Goal: Task Accomplishment & Management: Use online tool/utility

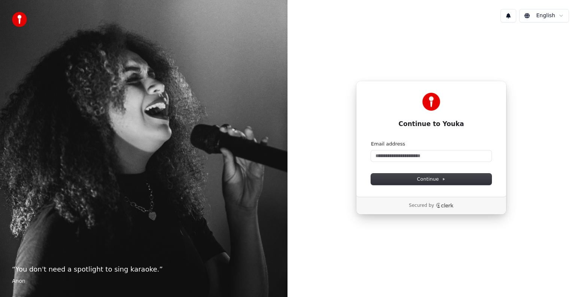
click at [400, 165] on form "Email address Continue" at bounding box center [431, 163] width 121 height 44
click at [402, 158] on input "Email address" at bounding box center [431, 156] width 121 height 11
click at [371, 141] on button "submit" at bounding box center [371, 141] width 0 height 0
type input "**********"
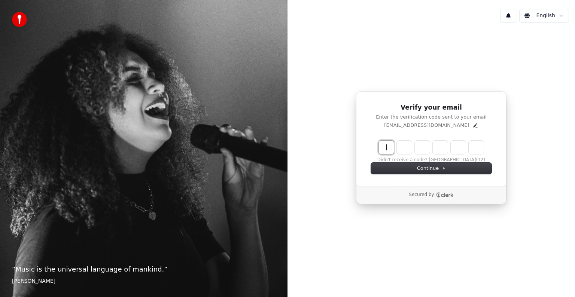
click at [386, 148] on input "Enter verification code" at bounding box center [439, 147] width 120 height 13
type input "*"
click at [408, 151] on input "*" at bounding box center [439, 147] width 120 height 13
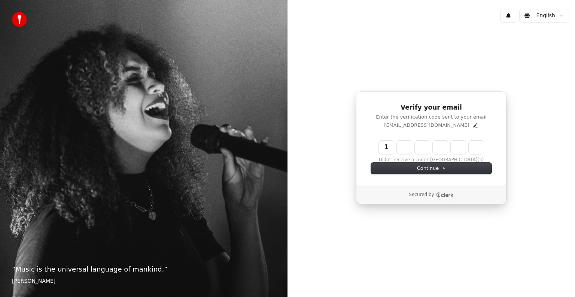
drag, startPoint x: 380, startPoint y: 137, endPoint x: 383, endPoint y: 145, distance: 7.6
click at [383, 145] on div "Verify your email Enter the verification code sent to your email ynhu90054@gmai…" at bounding box center [431, 138] width 151 height 95
click at [383, 145] on input "*" at bounding box center [439, 147] width 120 height 13
click at [452, 159] on button "Didn't receive a code? Resend" at bounding box center [431, 160] width 99 height 6
click at [388, 148] on input "Enter verification code" at bounding box center [439, 147] width 120 height 13
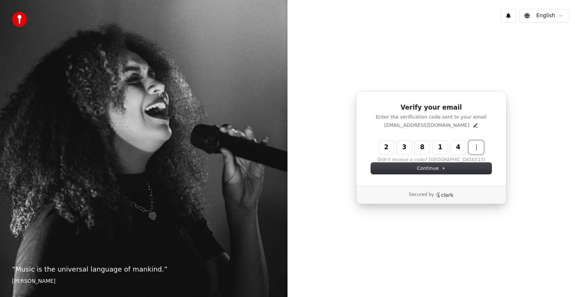
type input "******"
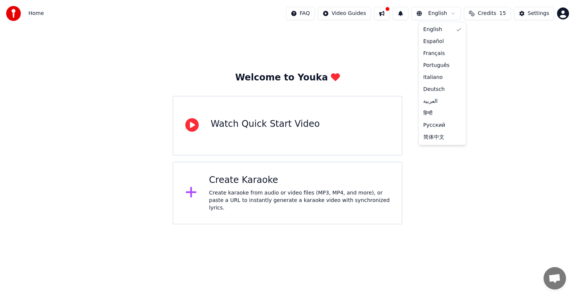
click at [446, 15] on html "Home FAQ Video Guides English Credits 15 Settings Welcome to Youka Watch Quick …" at bounding box center [287, 112] width 575 height 225
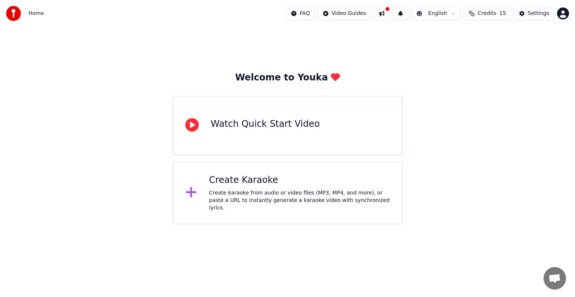
click at [493, 54] on html "Home FAQ Video Guides English Credits 15 Settings Welcome to Youka Watch Quick …" at bounding box center [287, 112] width 575 height 225
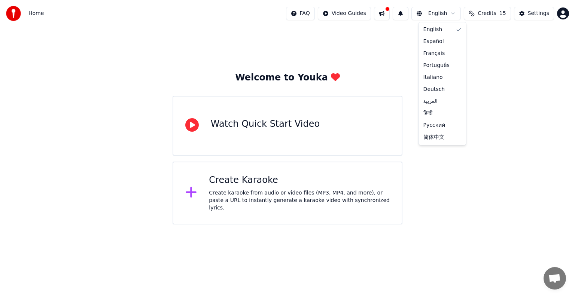
click at [450, 13] on html "Home FAQ Video Guides English Credits 15 Settings Welcome to Youka Watch Quick …" at bounding box center [287, 112] width 575 height 225
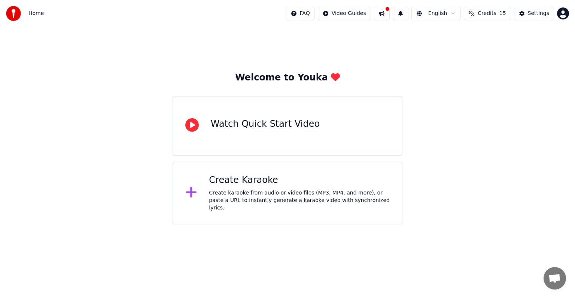
click at [450, 13] on html "Home FAQ Video Guides English Credits 15 Settings Welcome to Youka Watch Quick …" at bounding box center [287, 112] width 575 height 225
click at [312, 169] on div "Create Karaoke Create karaoke from audio or video files (MP3, MP4, and more), o…" at bounding box center [288, 193] width 230 height 63
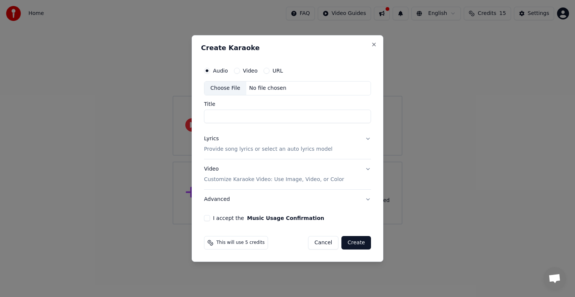
click at [237, 72] on button "Video" at bounding box center [237, 71] width 6 height 6
click at [203, 221] on div "Audio Video URL Choose File No file chosen Title Lyrics Provide song lyrics or …" at bounding box center [287, 142] width 173 height 164
click at [204, 221] on button "I accept the Music Usage Confirmation" at bounding box center [207, 218] width 6 height 6
click at [360, 244] on button "Create" at bounding box center [356, 242] width 30 height 13
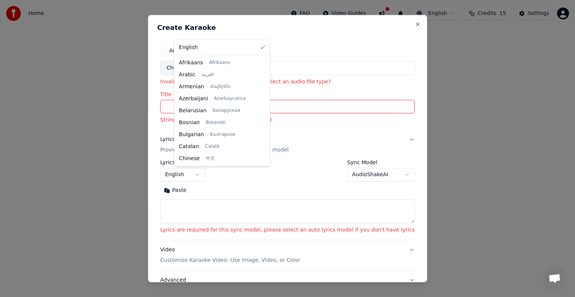
click at [209, 173] on body "**********" at bounding box center [287, 112] width 575 height 225
drag, startPoint x: 261, startPoint y: 66, endPoint x: 258, endPoint y: 72, distance: 6.9
click at [258, 72] on div "English Afrikaans Afrikaans Arabic العربية Armenian Հայերեն Azerbaijani Azərbay…" at bounding box center [222, 103] width 96 height 127
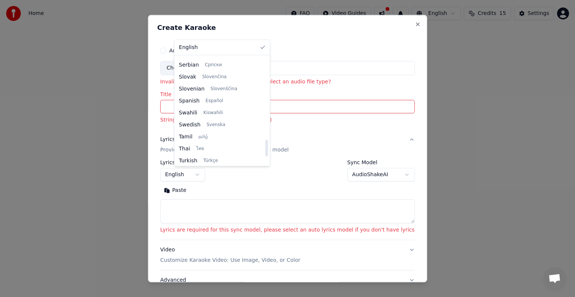
scroll to position [546, 0]
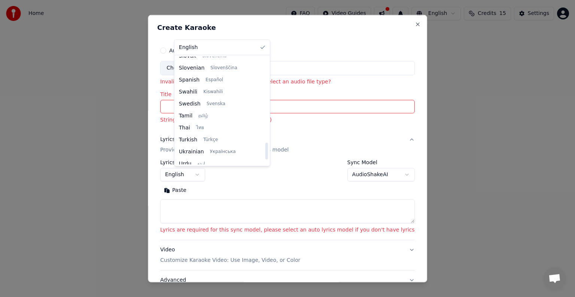
drag, startPoint x: 258, startPoint y: 72, endPoint x: 255, endPoint y: 158, distance: 85.8
click at [265, 158] on div at bounding box center [266, 151] width 3 height 17
select select "**"
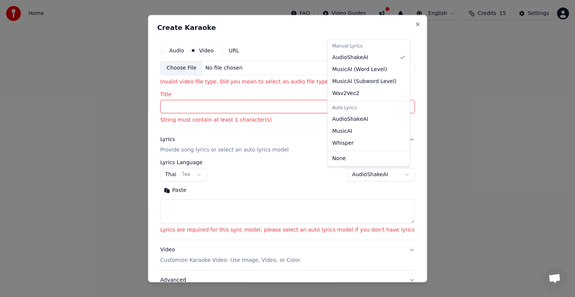
click at [380, 175] on body "**********" at bounding box center [287, 112] width 575 height 225
select select "*******"
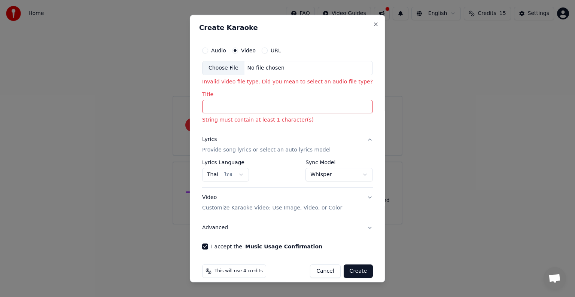
scroll to position [7, 0]
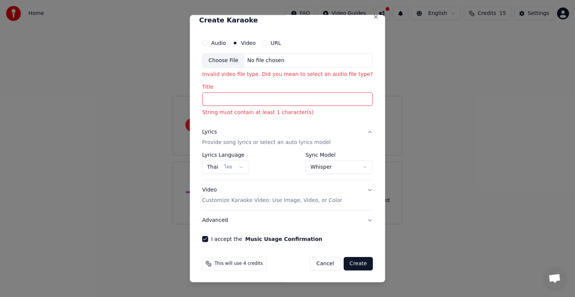
click at [360, 189] on button "Video Customize Karaoke Video: Use Image, Video, or Color" at bounding box center [287, 195] width 171 height 30
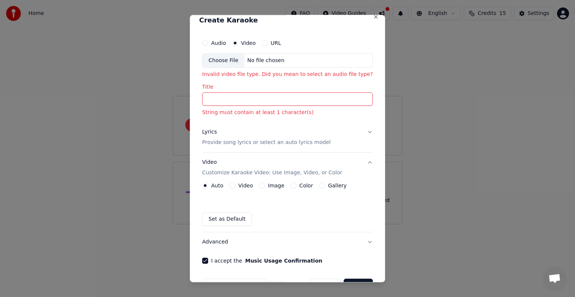
click at [322, 184] on button "Gallery" at bounding box center [322, 186] width 6 height 6
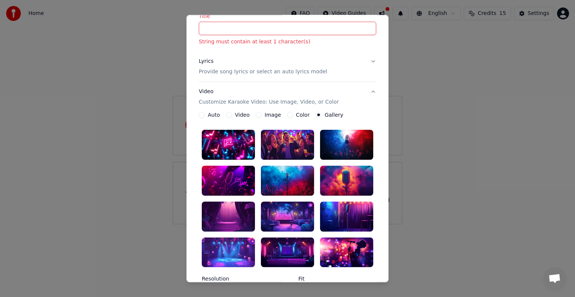
scroll to position [39, 0]
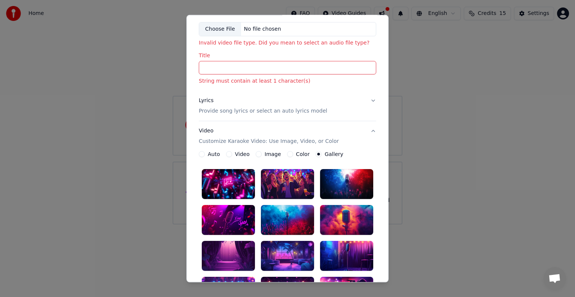
click at [199, 155] on button "Auto" at bounding box center [202, 154] width 6 height 6
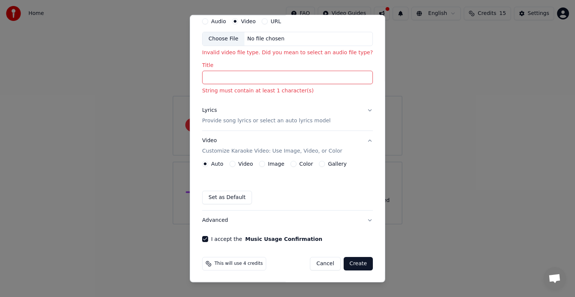
scroll to position [0, 0]
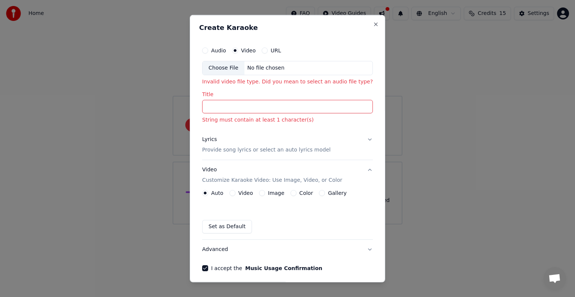
click at [210, 50] on div "Audio" at bounding box center [214, 51] width 24 height 6
click at [208, 49] on button "Audio" at bounding box center [205, 51] width 6 height 6
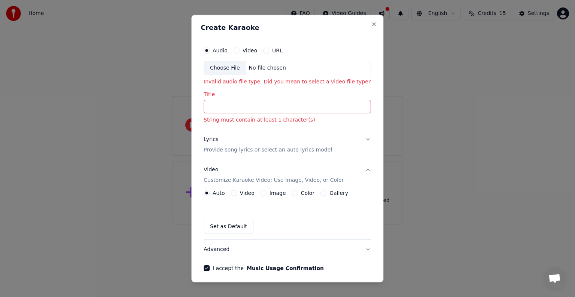
click at [273, 48] on label "URL" at bounding box center [277, 50] width 10 height 5
click at [269, 48] on button "URL" at bounding box center [266, 51] width 6 height 6
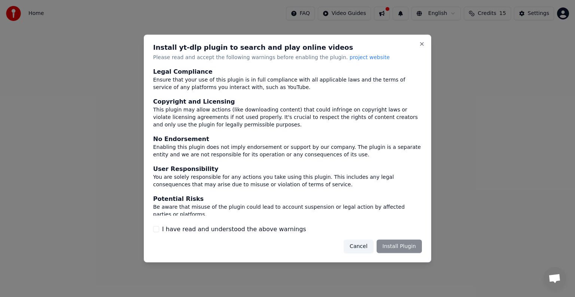
click at [426, 43] on div "Install yt-dlp plugin to search and play online videos Please read and accept t…" at bounding box center [288, 149] width 288 height 228
click at [396, 247] on div "Cancel Install Plugin" at bounding box center [383, 246] width 78 height 13
click at [363, 250] on button "Cancel" at bounding box center [359, 246] width 30 height 13
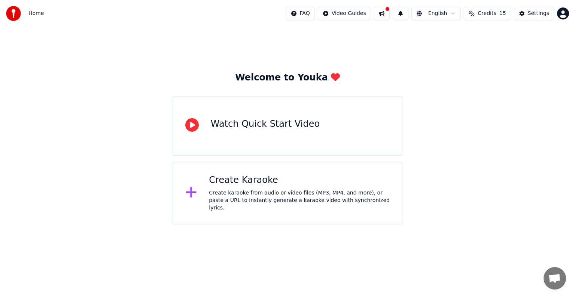
click at [196, 221] on div "Create Karaoke Create karaoke from audio or video files (MP3, MP4, and more), o…" at bounding box center [288, 193] width 230 height 63
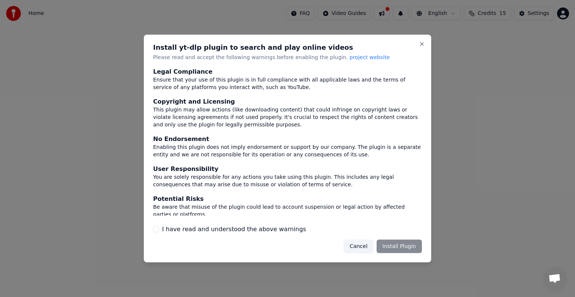
click at [155, 230] on button "I have read and understood the above warnings" at bounding box center [156, 229] width 6 height 6
click at [414, 248] on button "Install Plugin" at bounding box center [399, 246] width 45 height 13
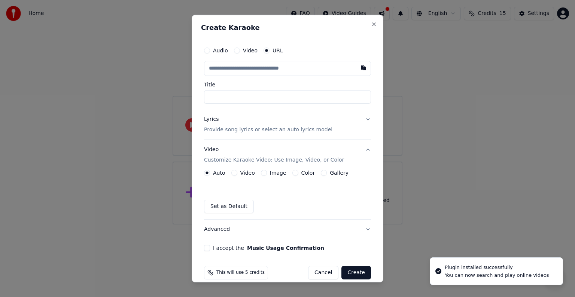
click at [229, 98] on input "Title" at bounding box center [287, 96] width 167 height 13
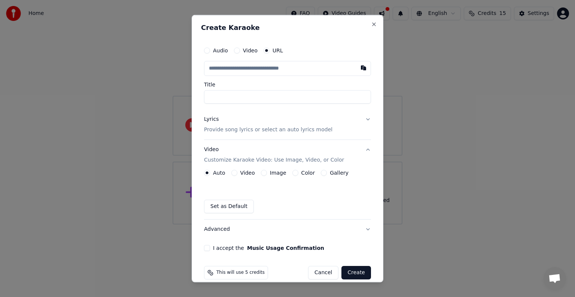
click at [304, 69] on input "text" at bounding box center [287, 68] width 167 height 15
click at [306, 97] on input "Title" at bounding box center [287, 96] width 167 height 13
click at [295, 69] on input "text" at bounding box center [287, 68] width 167 height 15
click at [362, 70] on button "button" at bounding box center [363, 67] width 15 height 13
type input "**********"
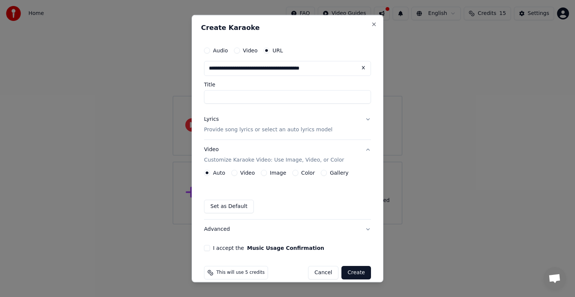
click at [289, 95] on input "Title" at bounding box center [287, 96] width 167 height 13
click at [233, 131] on p "Provide song lyrics or select an auto lyrics model" at bounding box center [268, 129] width 128 height 7
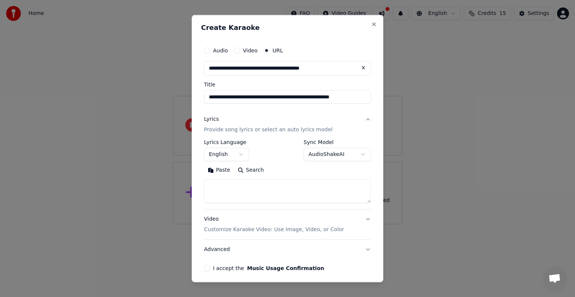
click at [341, 99] on input "**********" at bounding box center [287, 96] width 167 height 13
click at [355, 99] on input "**********" at bounding box center [287, 96] width 167 height 13
click at [207, 99] on input "**********" at bounding box center [287, 96] width 167 height 13
type input "**********"
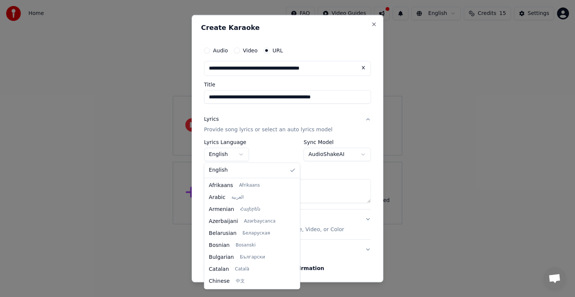
click at [238, 155] on body "**********" at bounding box center [287, 112] width 575 height 225
select select "**"
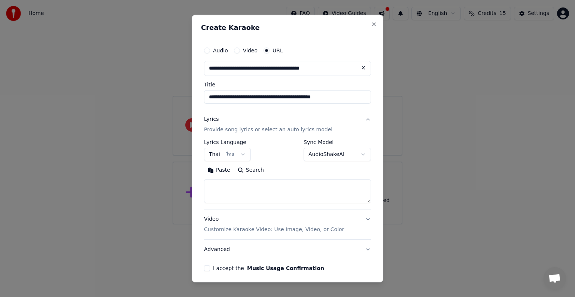
click at [359, 120] on button "Lyrics Provide song lyrics or select an auto lyrics model" at bounding box center [287, 125] width 167 height 30
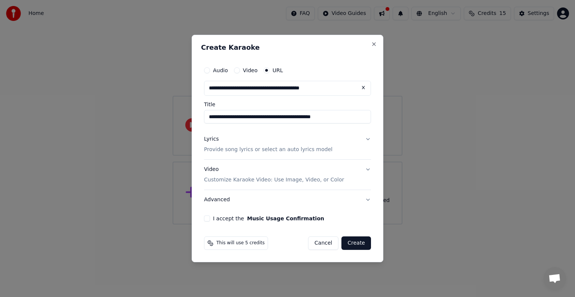
click at [367, 135] on button "Lyrics Provide song lyrics or select an auto lyrics model" at bounding box center [287, 145] width 167 height 30
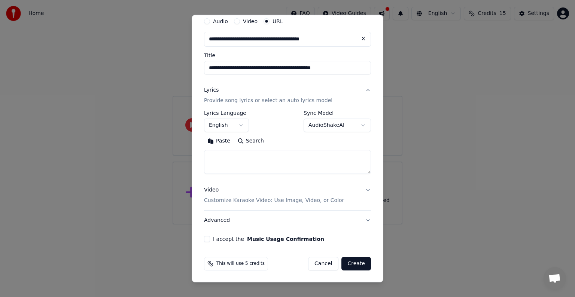
scroll to position [0, 0]
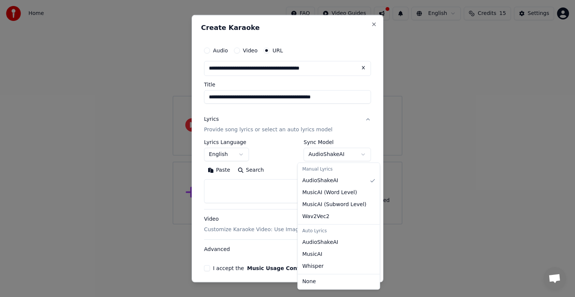
click at [357, 154] on body "**********" at bounding box center [287, 112] width 575 height 225
select select "*******"
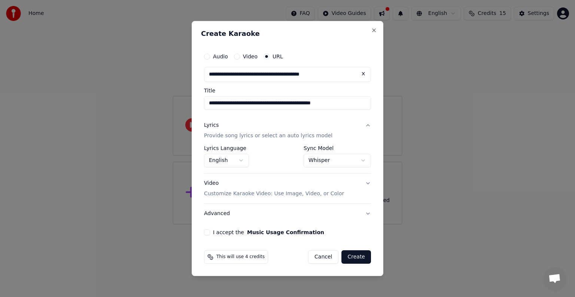
click at [367, 183] on button "Video Customize Karaoke Video: Use Image, Video, or Color" at bounding box center [287, 189] width 167 height 30
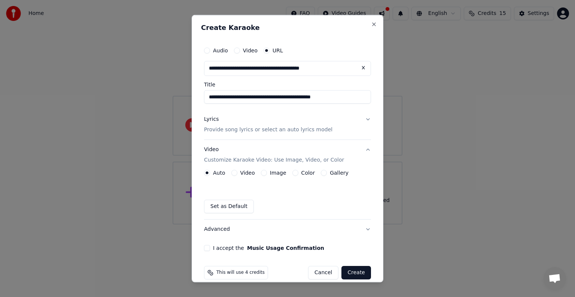
click at [370, 152] on div "**********" at bounding box center [288, 149] width 192 height 268
click at [367, 152] on div "**********" at bounding box center [287, 147] width 173 height 214
click at [364, 152] on button "Video Customize Karaoke Video: Use Image, Video, or Color" at bounding box center [287, 155] width 167 height 30
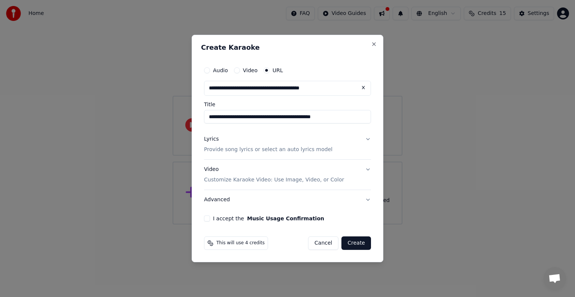
click at [207, 221] on button "I accept the Music Usage Confirmation" at bounding box center [207, 219] width 6 height 6
click at [370, 198] on button "Advanced" at bounding box center [287, 199] width 167 height 19
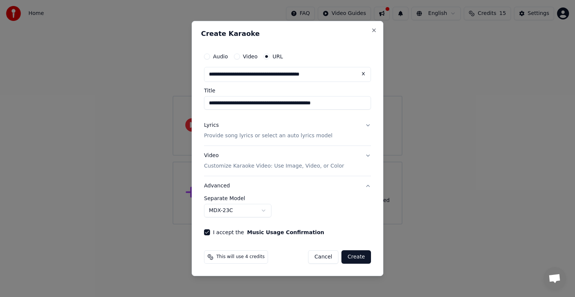
click at [367, 260] on button "Create" at bounding box center [356, 256] width 30 height 13
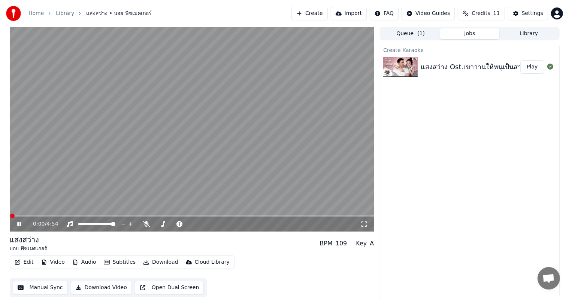
click at [51, 215] on video at bounding box center [192, 129] width 364 height 205
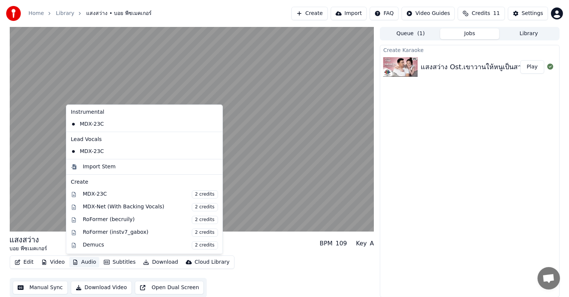
click at [87, 265] on button "Audio" at bounding box center [84, 262] width 30 height 10
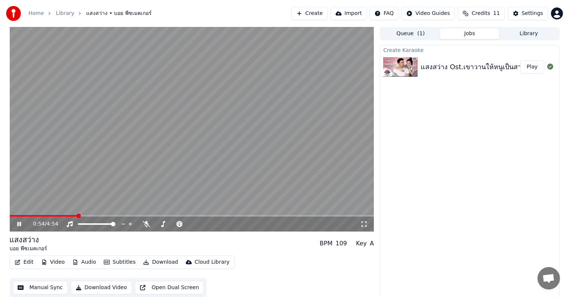
click at [442, 121] on div "Create Karaoke แสงสว่าง Ost.เขาวานให้หนูเป็นสายลับ | บอย พีซเมคเกอร์ Play" at bounding box center [469, 171] width 179 height 253
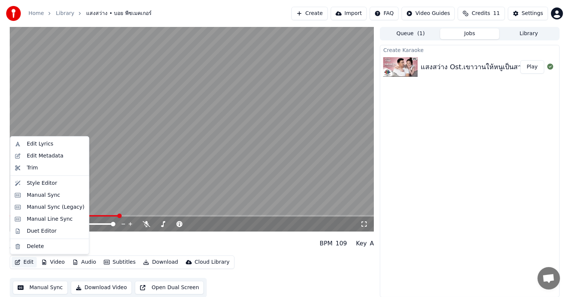
click at [30, 264] on button "Edit" at bounding box center [24, 262] width 25 height 10
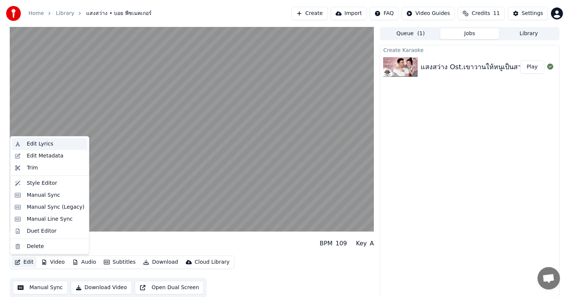
click at [72, 145] on div "Edit Lyrics" at bounding box center [56, 143] width 58 height 7
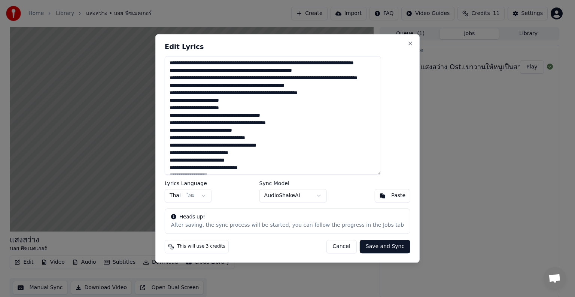
click at [192, 64] on textarea at bounding box center [273, 115] width 216 height 119
click at [407, 45] on button "Close" at bounding box center [410, 43] width 6 height 6
type textarea "**********"
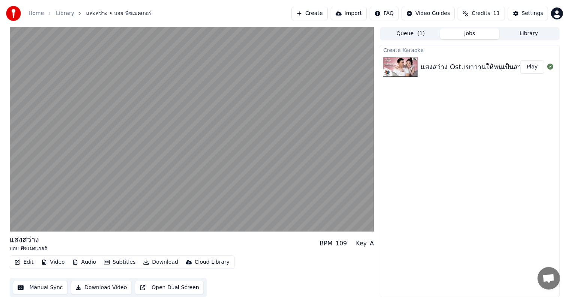
click at [530, 67] on button "Play" at bounding box center [532, 66] width 24 height 13
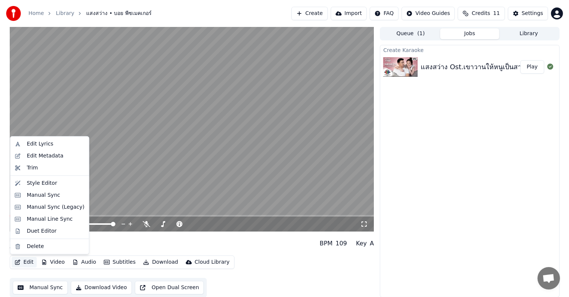
click at [19, 263] on icon "button" at bounding box center [17, 262] width 5 height 5
click at [62, 146] on div "Edit Lyrics" at bounding box center [56, 143] width 58 height 7
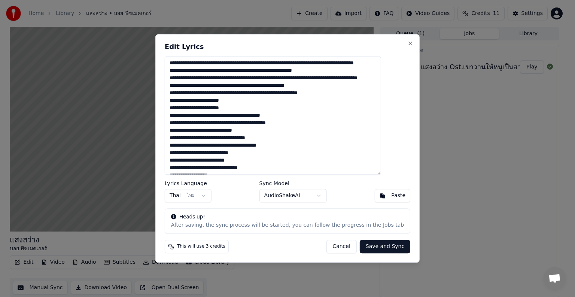
click at [193, 62] on textarea at bounding box center [273, 115] width 216 height 119
click at [194, 63] on textarea at bounding box center [273, 115] width 216 height 119
click at [194, 64] on textarea at bounding box center [273, 115] width 216 height 119
click at [191, 61] on textarea at bounding box center [273, 115] width 216 height 119
click at [195, 63] on textarea at bounding box center [273, 115] width 216 height 119
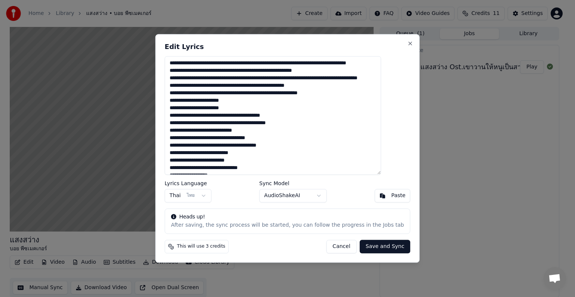
click at [200, 64] on textarea at bounding box center [273, 115] width 216 height 119
click at [200, 63] on textarea at bounding box center [273, 115] width 216 height 119
click at [204, 63] on textarea at bounding box center [273, 115] width 216 height 119
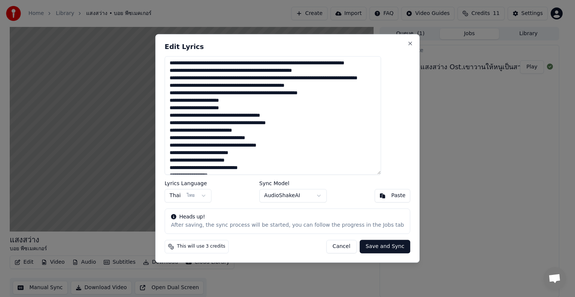
click at [204, 63] on textarea at bounding box center [273, 115] width 216 height 119
click at [206, 61] on textarea at bounding box center [273, 115] width 216 height 119
type textarea "**********"
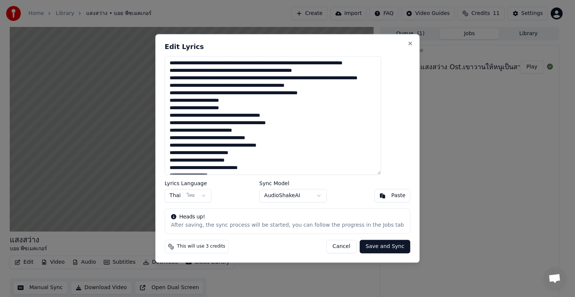
click at [373, 250] on button "Save and Sync" at bounding box center [385, 246] width 51 height 13
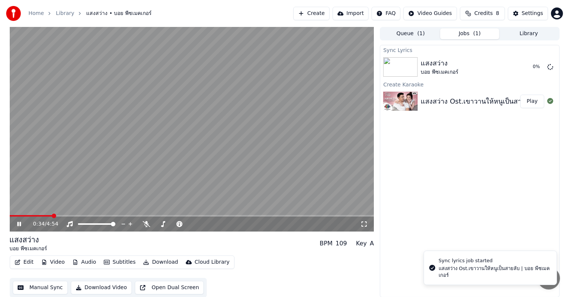
click at [18, 213] on video at bounding box center [192, 129] width 364 height 205
drag, startPoint x: 18, startPoint y: 215, endPoint x: 0, endPoint y: 222, distance: 19.2
click at [0, 222] on div "0:34 / 4:54 แสงสว่าง บอย พีซเมคเกอร์ BPM 109 Key A Edit Video Audio Subtitles D…" at bounding box center [284, 162] width 569 height 271
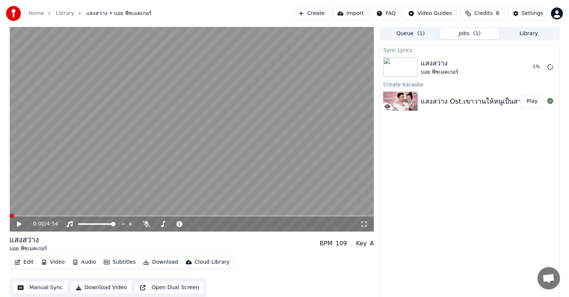
click at [10, 218] on span at bounding box center [12, 216] width 4 height 4
click at [11, 226] on div "0:00 / 4:54" at bounding box center [192, 224] width 364 height 15
click at [16, 227] on icon at bounding box center [25, 224] width 18 height 6
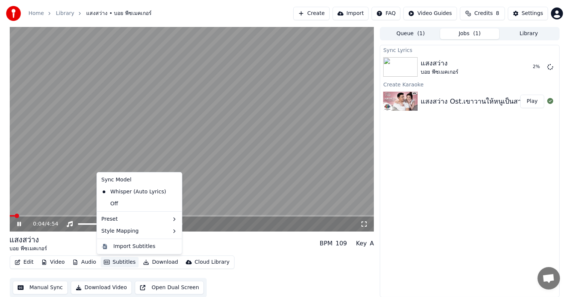
click at [114, 265] on button "Subtitles" at bounding box center [120, 262] width 38 height 10
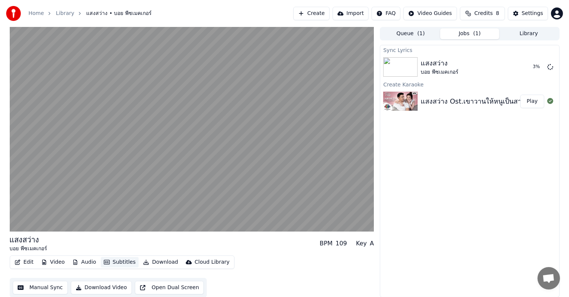
click at [114, 265] on button "Subtitles" at bounding box center [120, 262] width 38 height 10
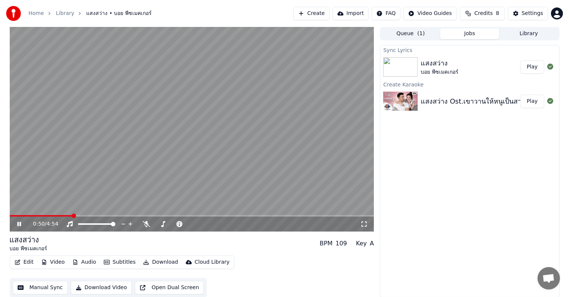
click at [245, 148] on video at bounding box center [192, 129] width 364 height 205
click at [146, 220] on span at bounding box center [147, 220] width 4 height 4
click at [146, 221] on span at bounding box center [147, 220] width 4 height 4
click at [147, 225] on icon at bounding box center [146, 224] width 7 height 6
click at [16, 224] on icon at bounding box center [25, 224] width 18 height 6
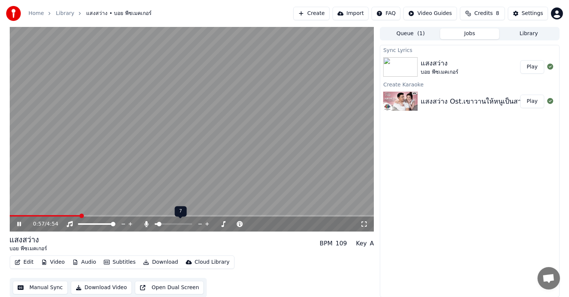
click at [157, 222] on span at bounding box center [159, 224] width 4 height 4
click at [146, 222] on icon at bounding box center [146, 224] width 7 height 6
click at [115, 227] on span at bounding box center [113, 224] width 4 height 4
click at [18, 227] on icon at bounding box center [25, 224] width 18 height 6
click at [19, 222] on icon at bounding box center [25, 224] width 18 height 6
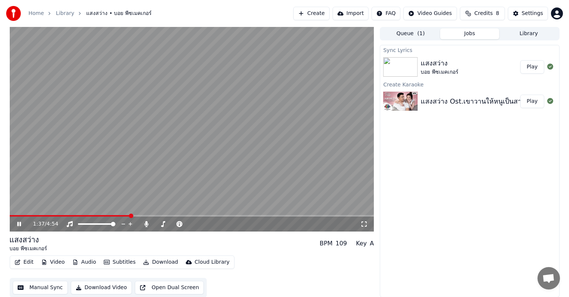
click at [19, 226] on icon at bounding box center [19, 224] width 4 height 4
